Goal: Information Seeking & Learning: Check status

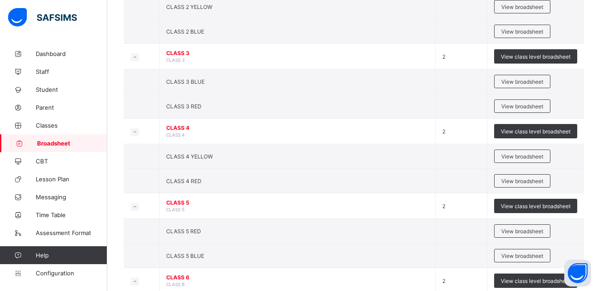
scroll to position [486, 0]
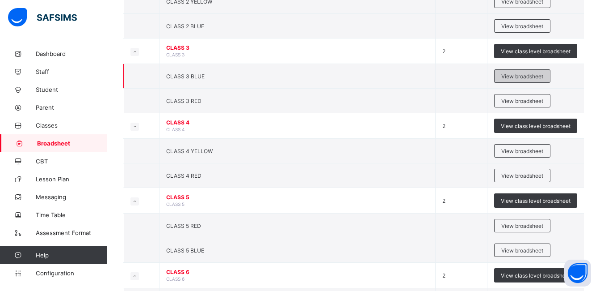
click at [514, 73] on span "View broadsheet" at bounding box center [523, 76] width 42 height 7
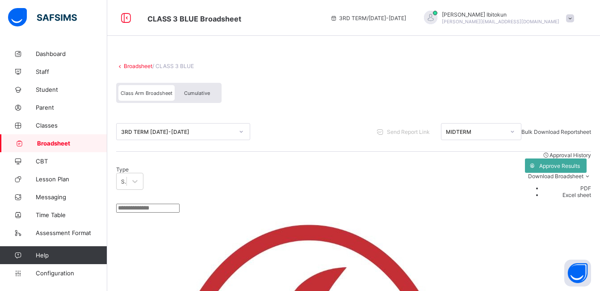
click at [203, 94] on span "Cumulative" at bounding box center [197, 93] width 26 height 6
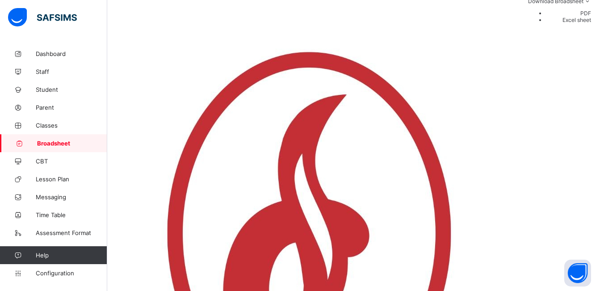
scroll to position [118, 0]
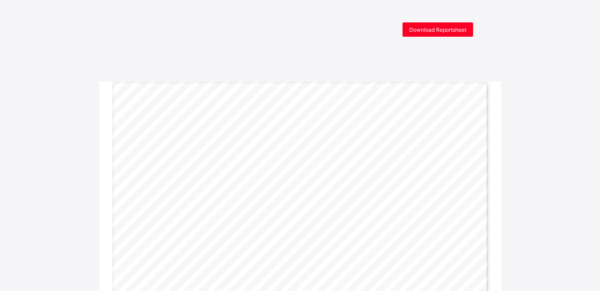
scroll to position [42, 0]
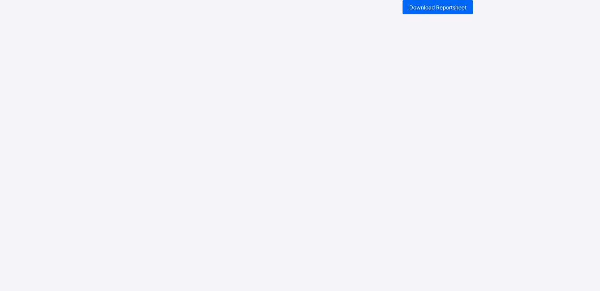
scroll to position [22, 0]
